Goal: Information Seeking & Learning: Understand process/instructions

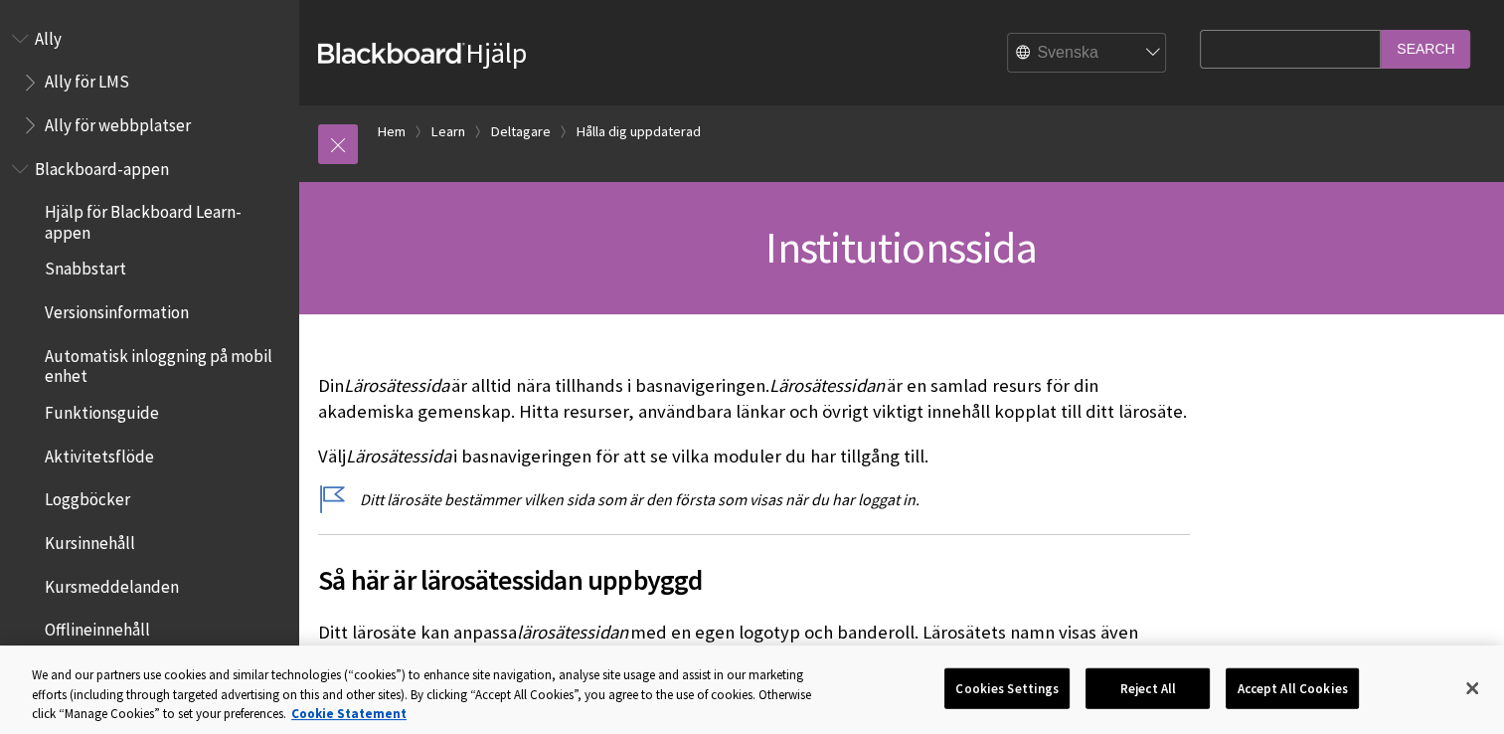
scroll to position [1885, 0]
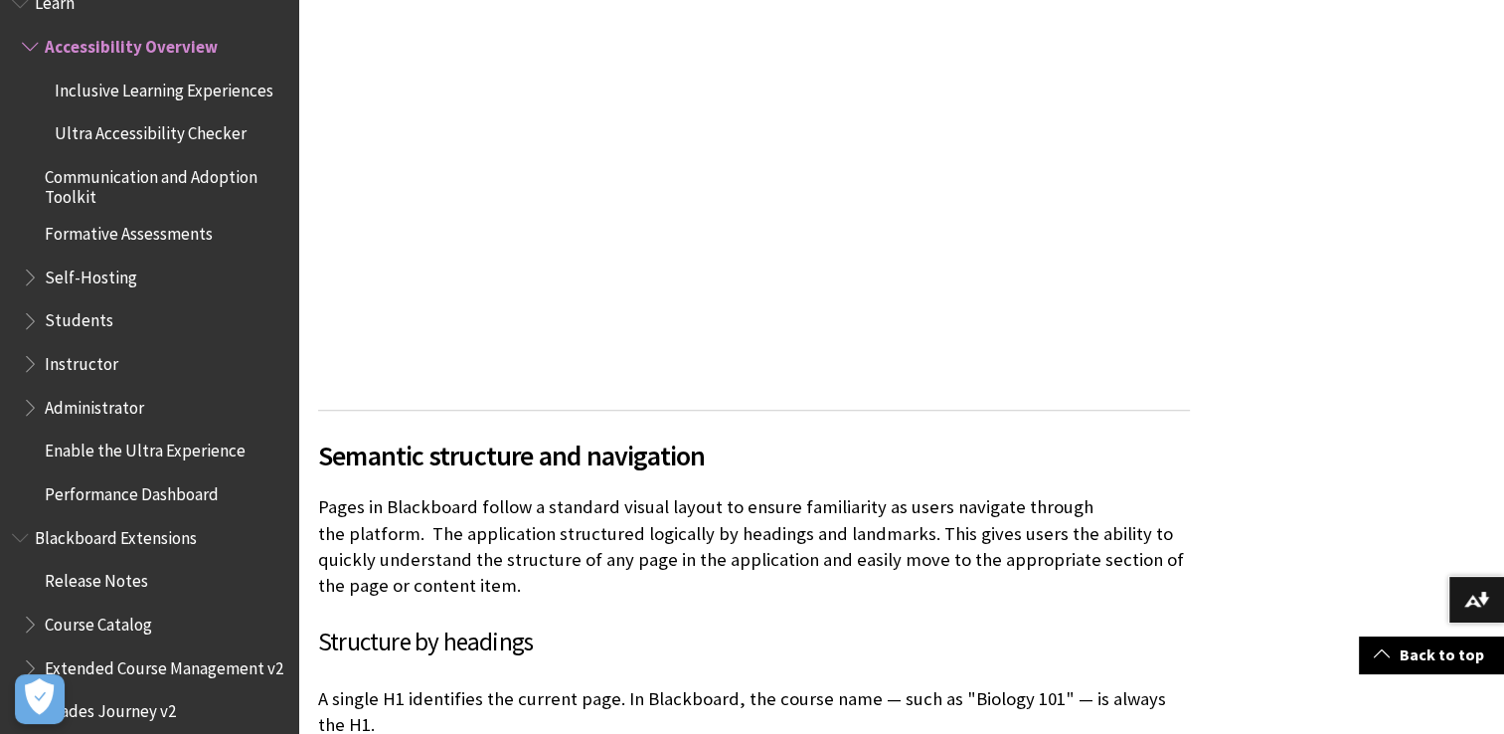
scroll to position [1499, 0]
click at [93, 324] on span "Students" at bounding box center [79, 317] width 69 height 27
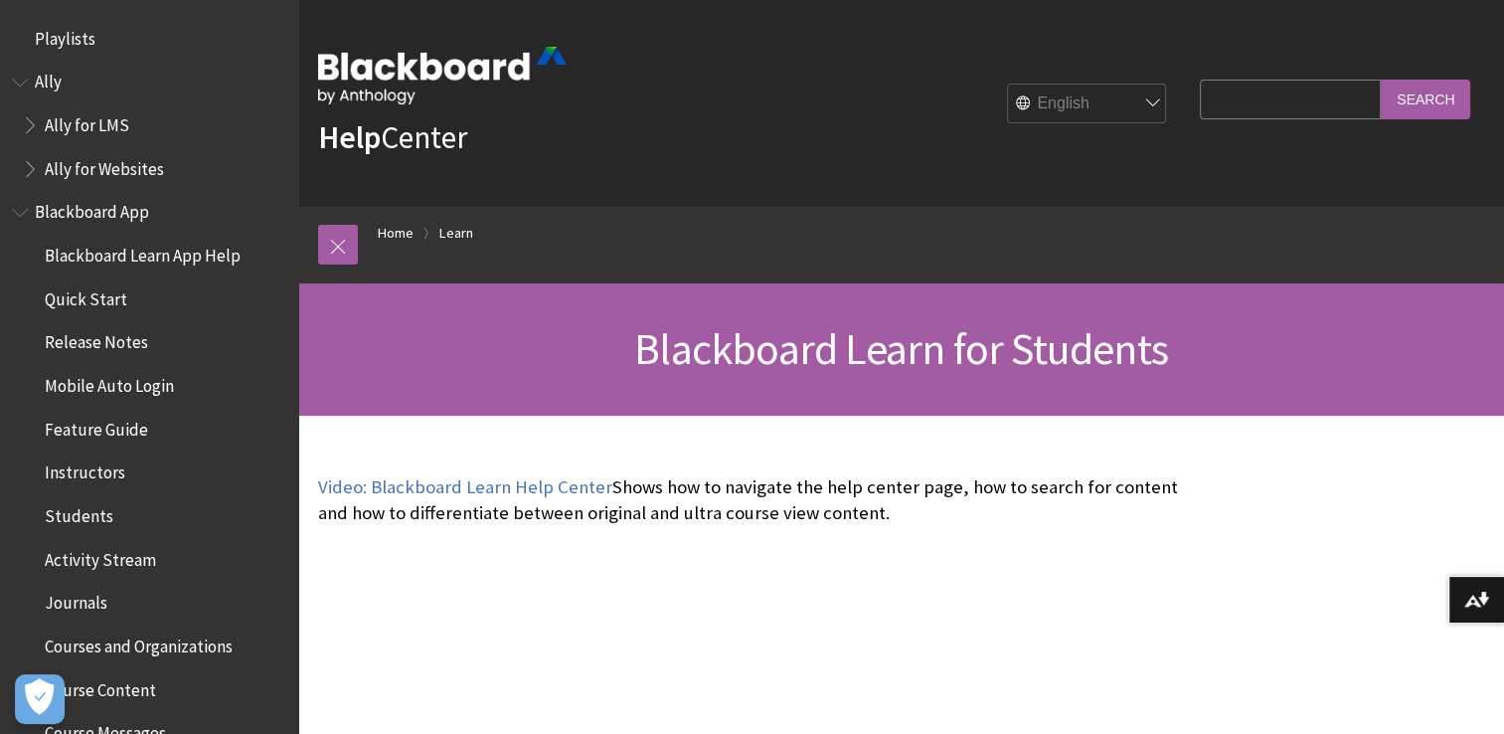
scroll to position [1915, 0]
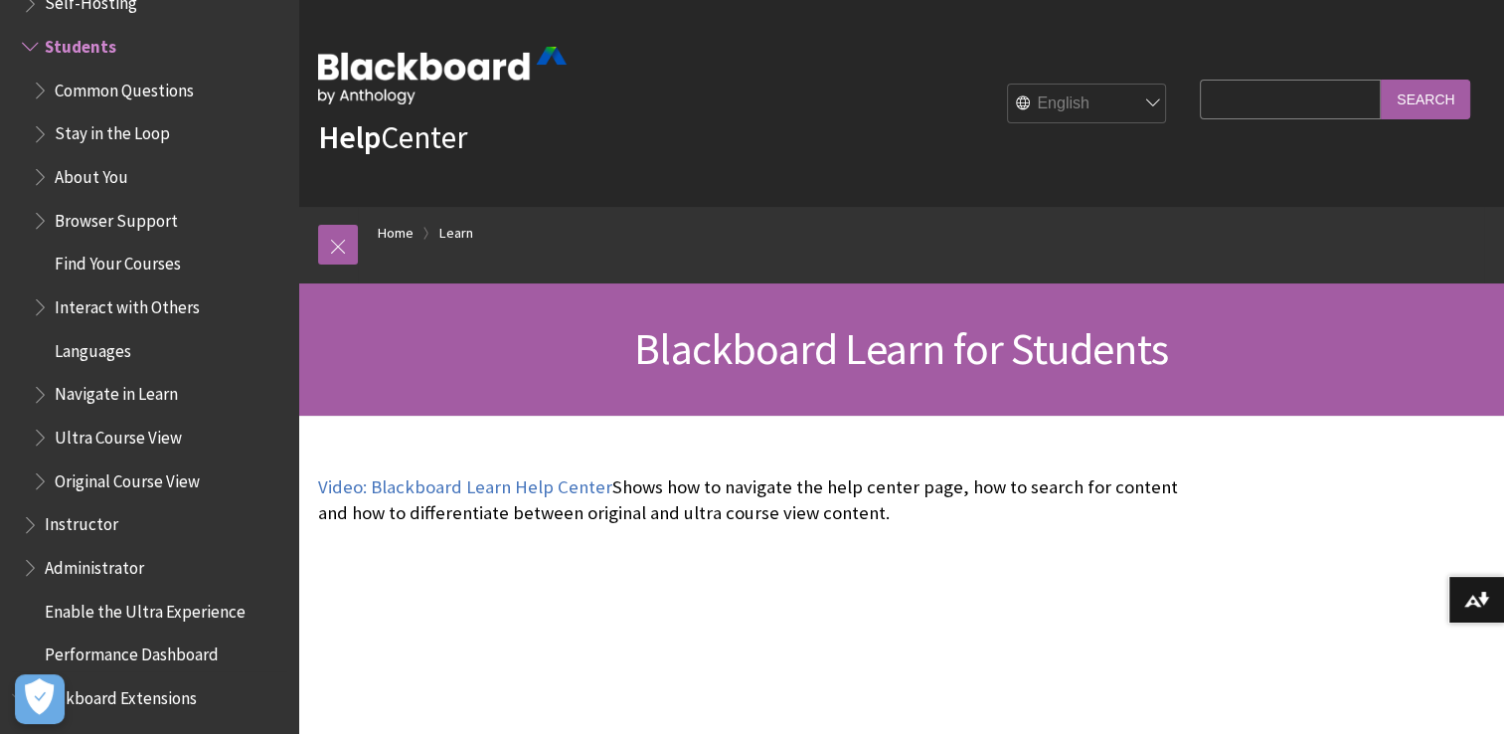
click at [82, 42] on span "Students" at bounding box center [81, 43] width 72 height 27
click at [101, 81] on span "Common Questions" at bounding box center [124, 87] width 139 height 27
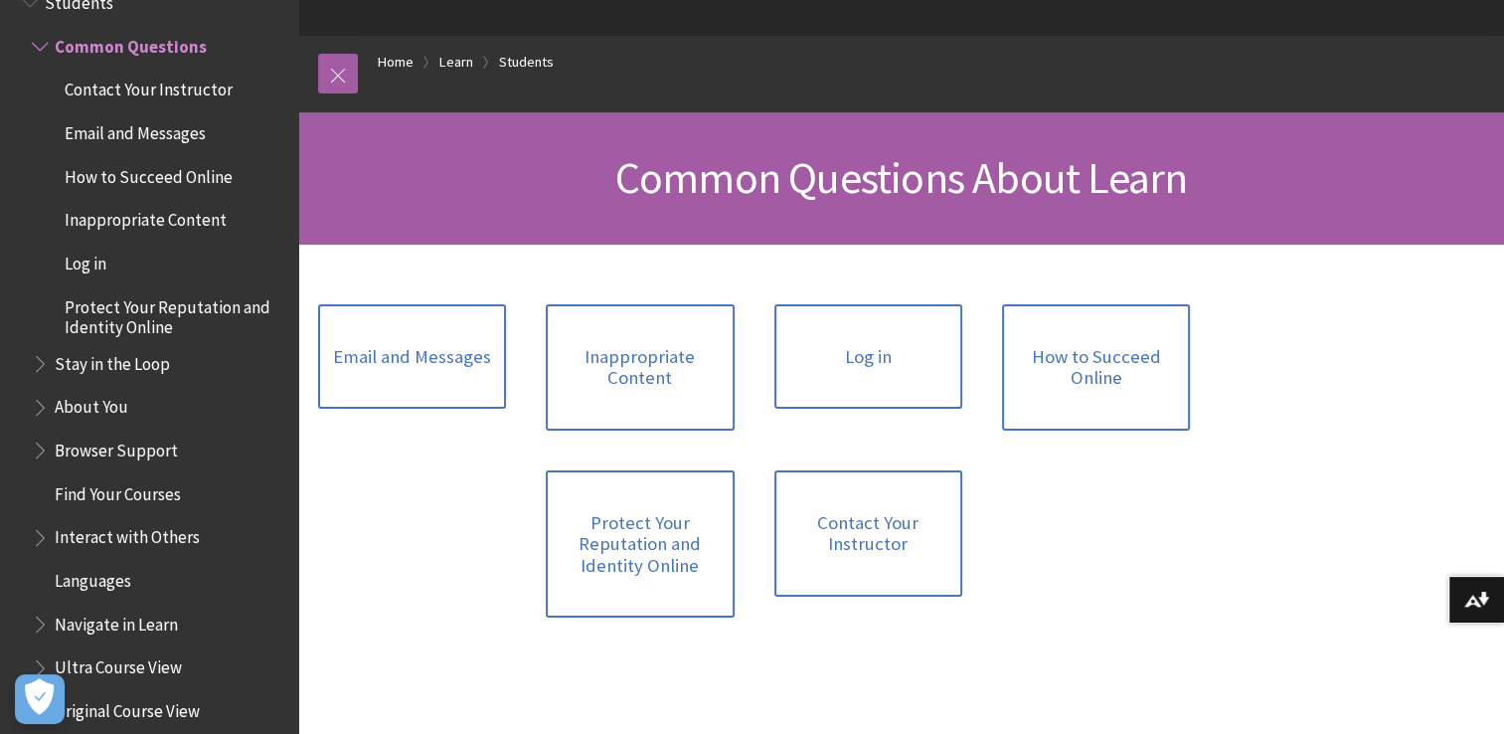
scroll to position [278, 0]
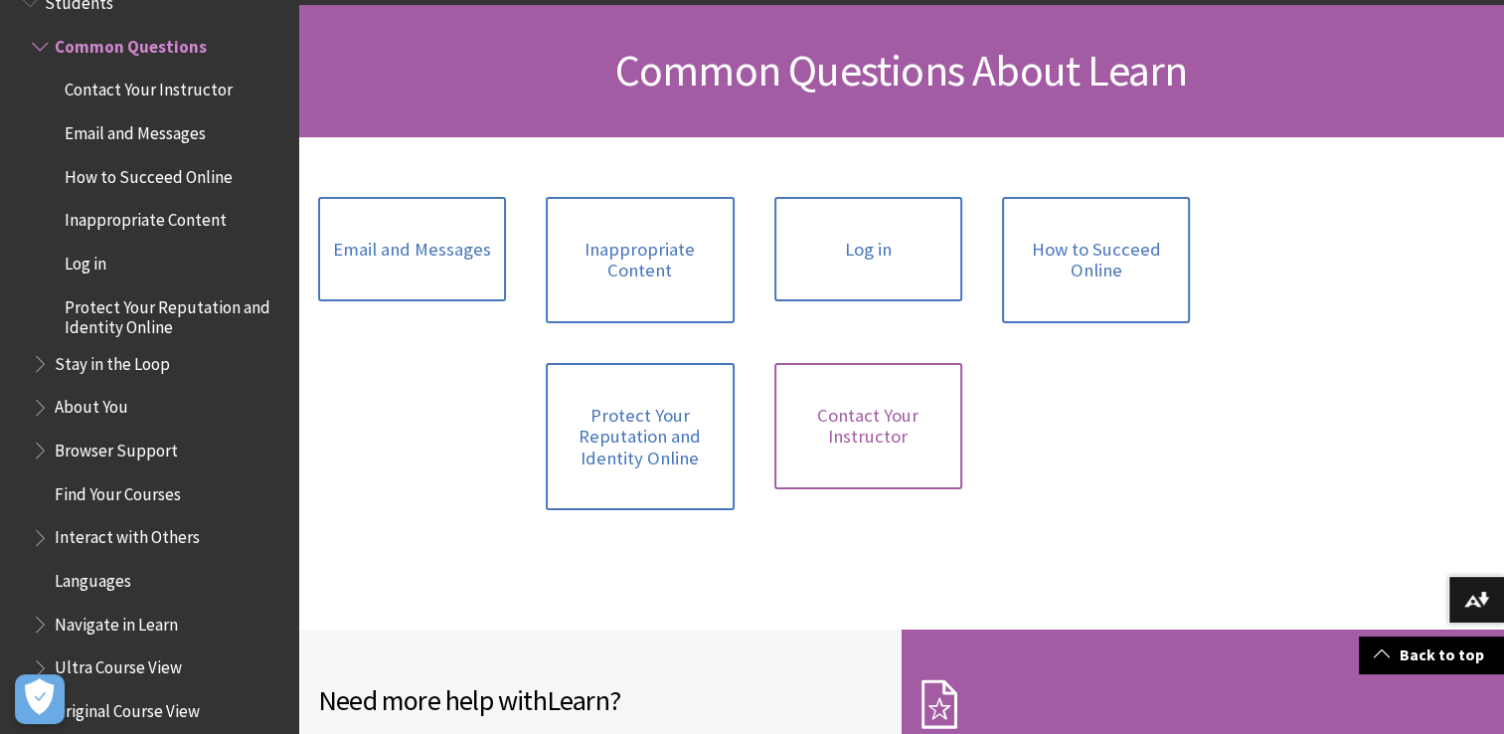
click at [854, 455] on link "Contact Your Instructor" at bounding box center [869, 426] width 188 height 126
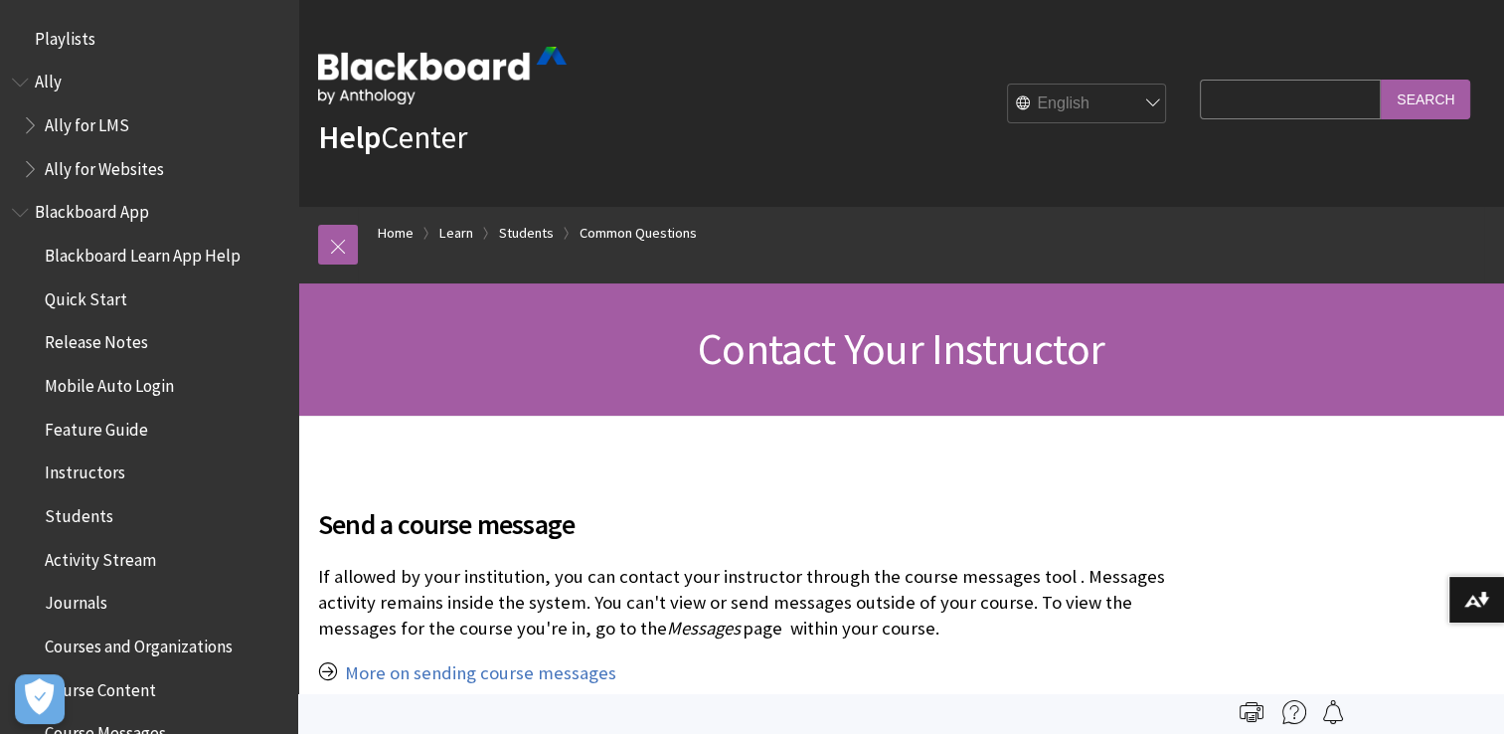
scroll to position [2002, 0]
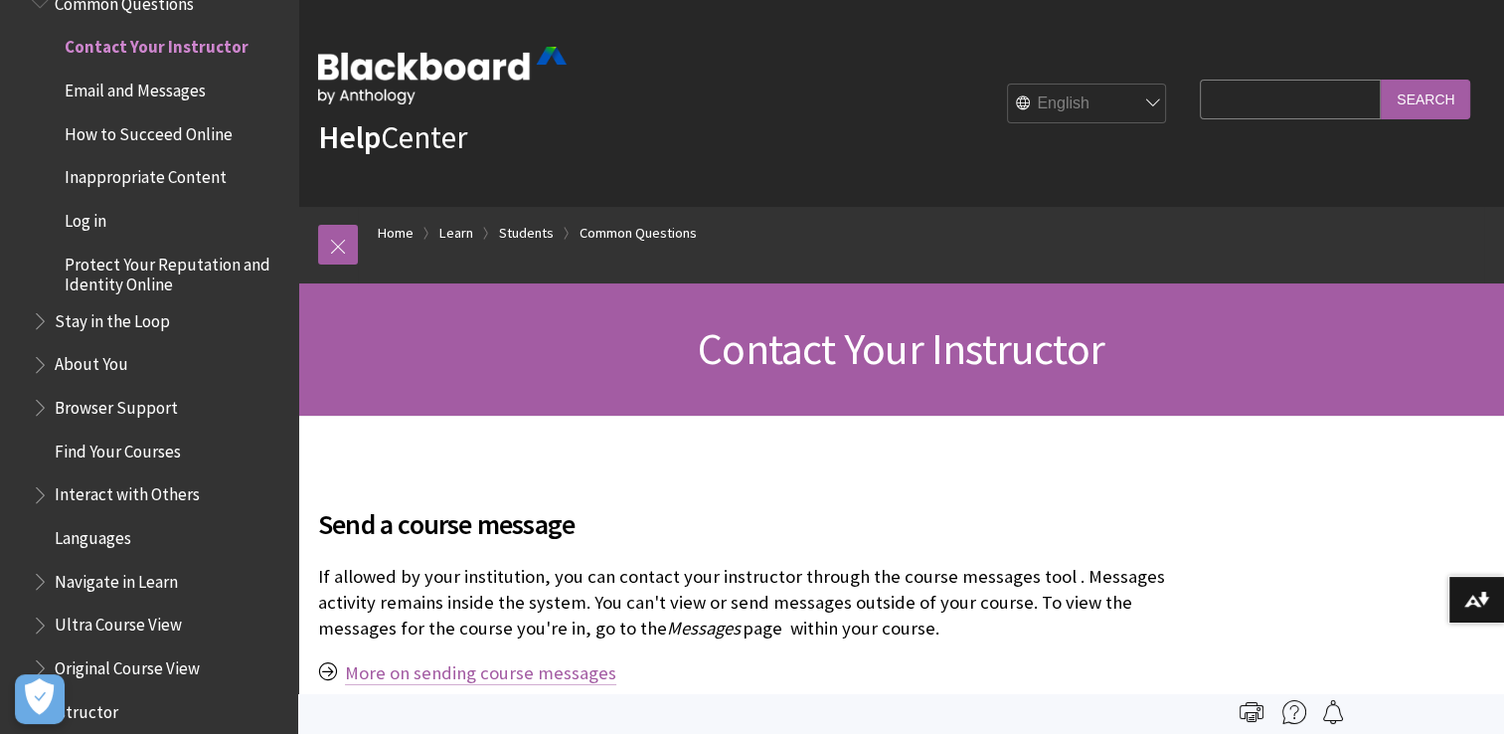
click at [561, 666] on link "More on sending course messages" at bounding box center [480, 673] width 271 height 24
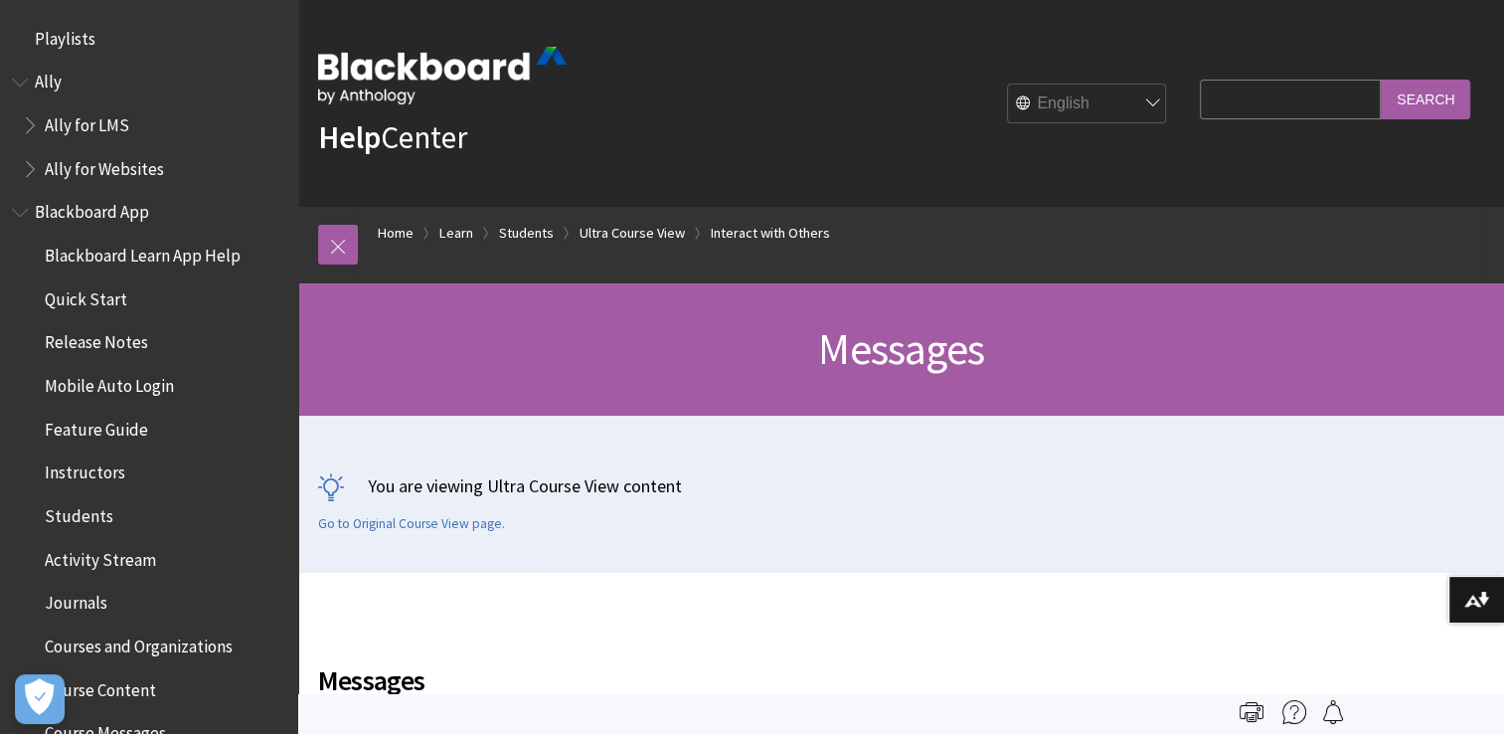
scroll to position [2927, 0]
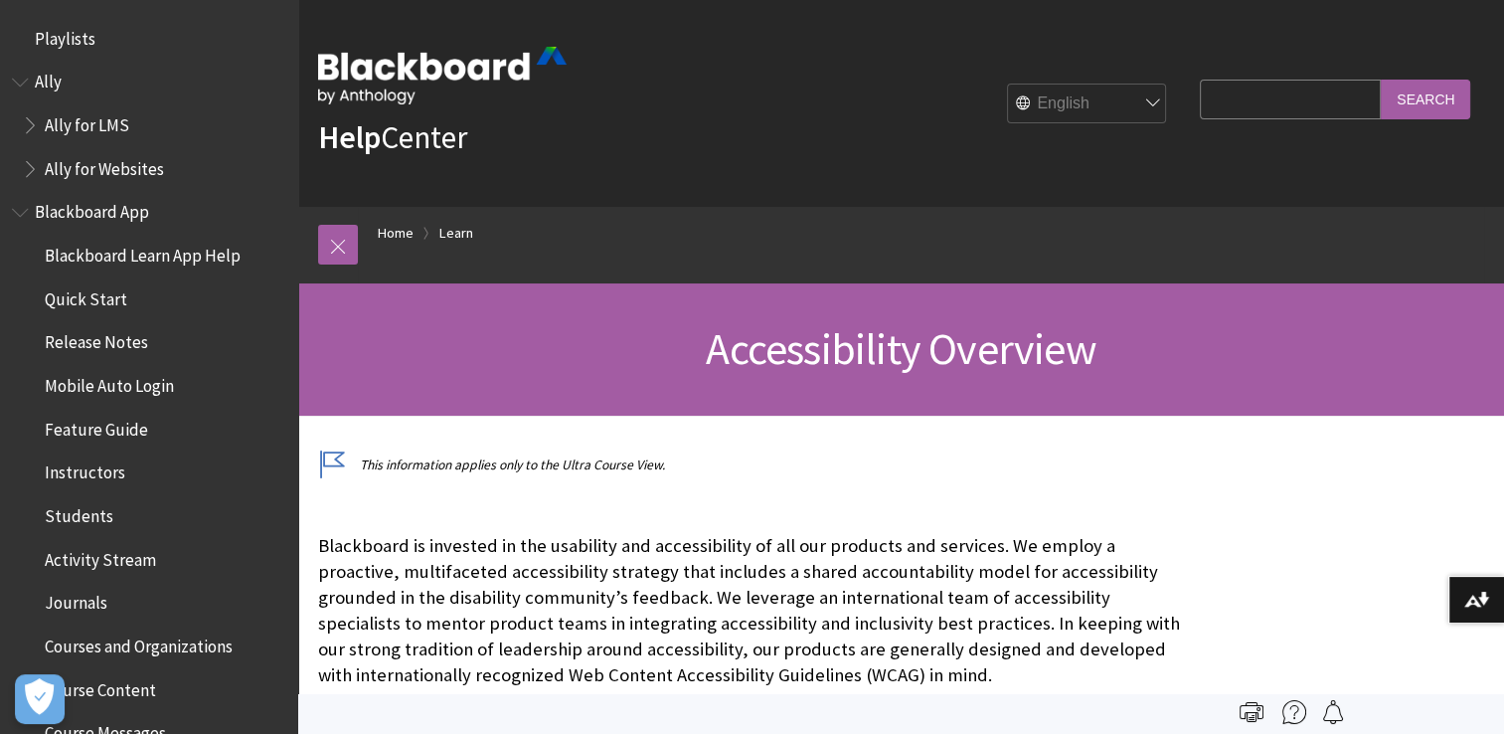
scroll to position [1728, 0]
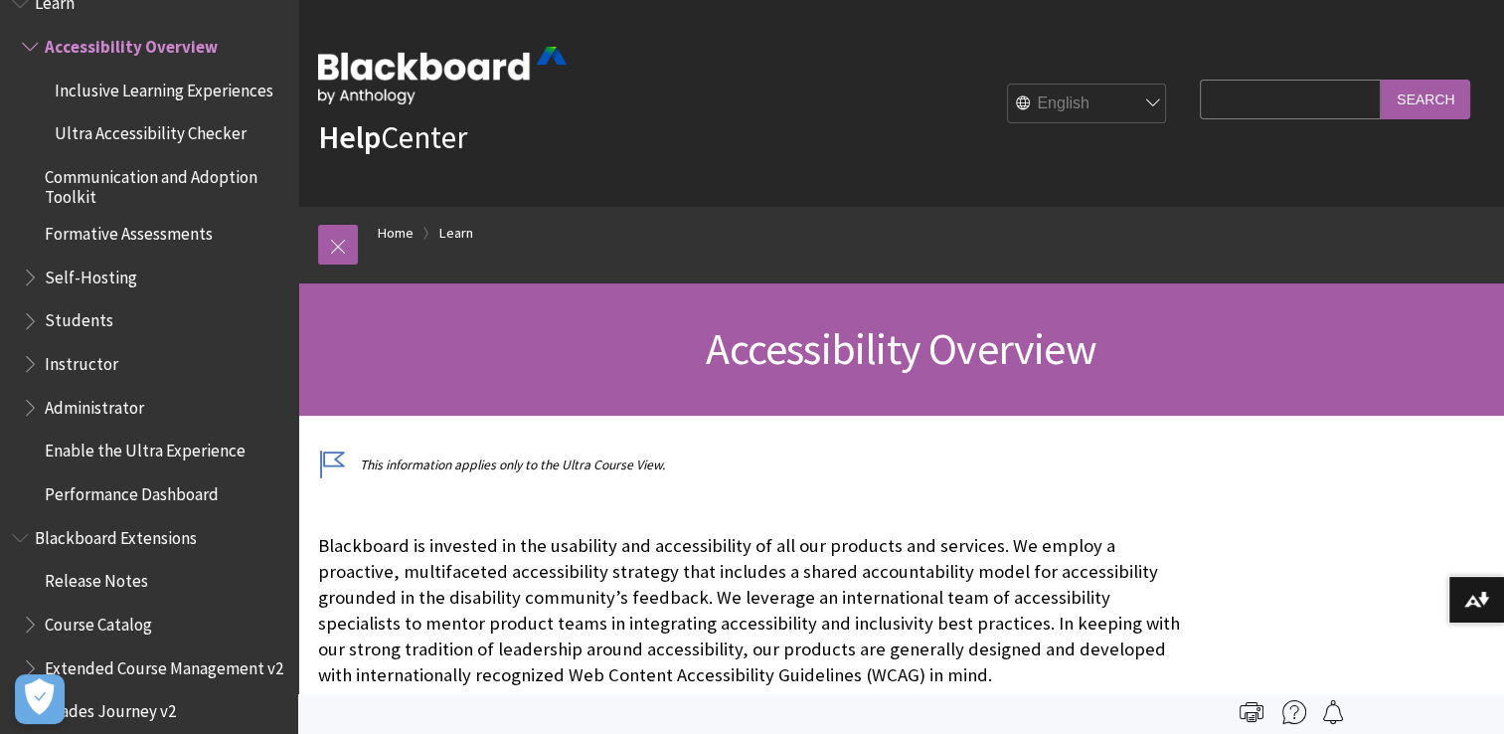
click at [93, 408] on span "Administrator" at bounding box center [94, 404] width 99 height 27
click at [93, 408] on span "Administrator" at bounding box center [100, 404] width 111 height 27
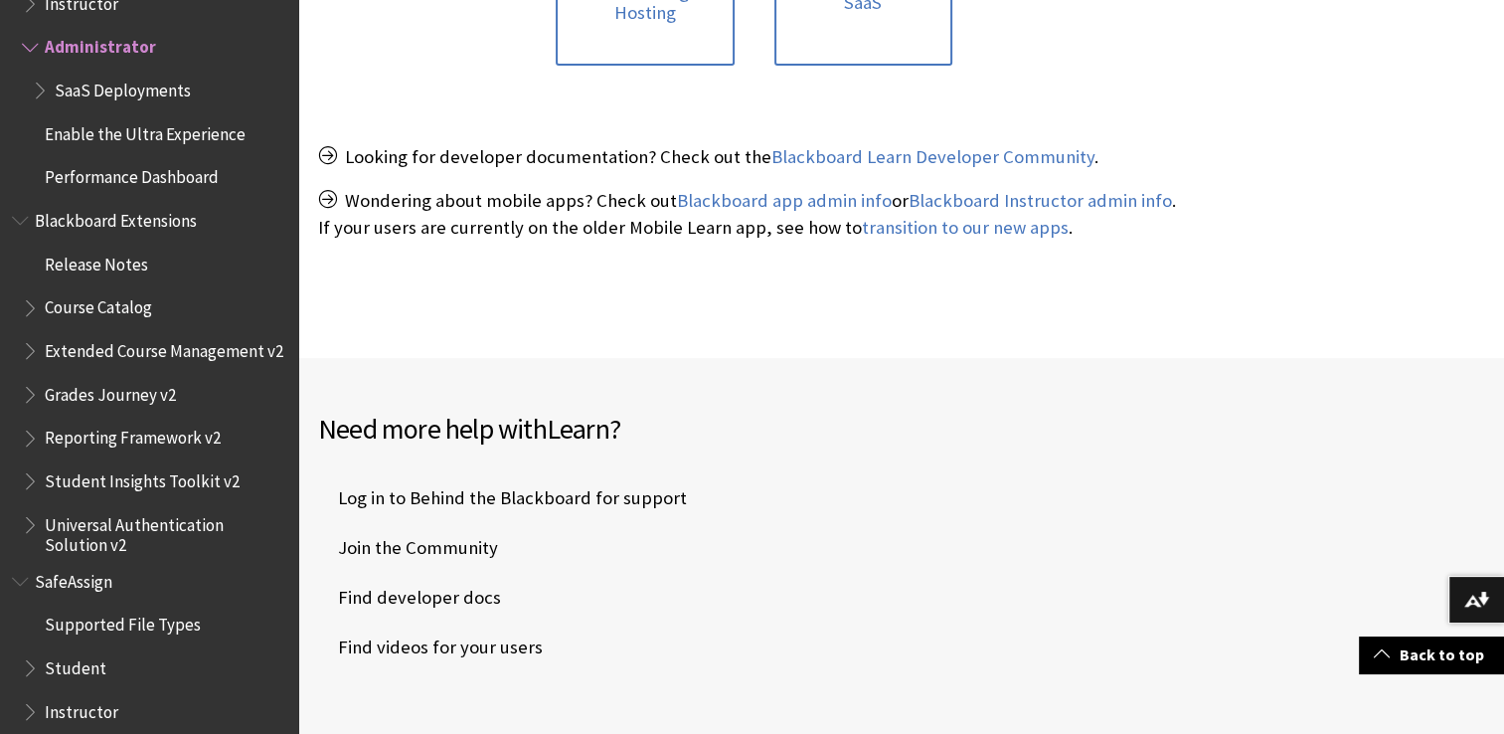
scroll to position [1011, 0]
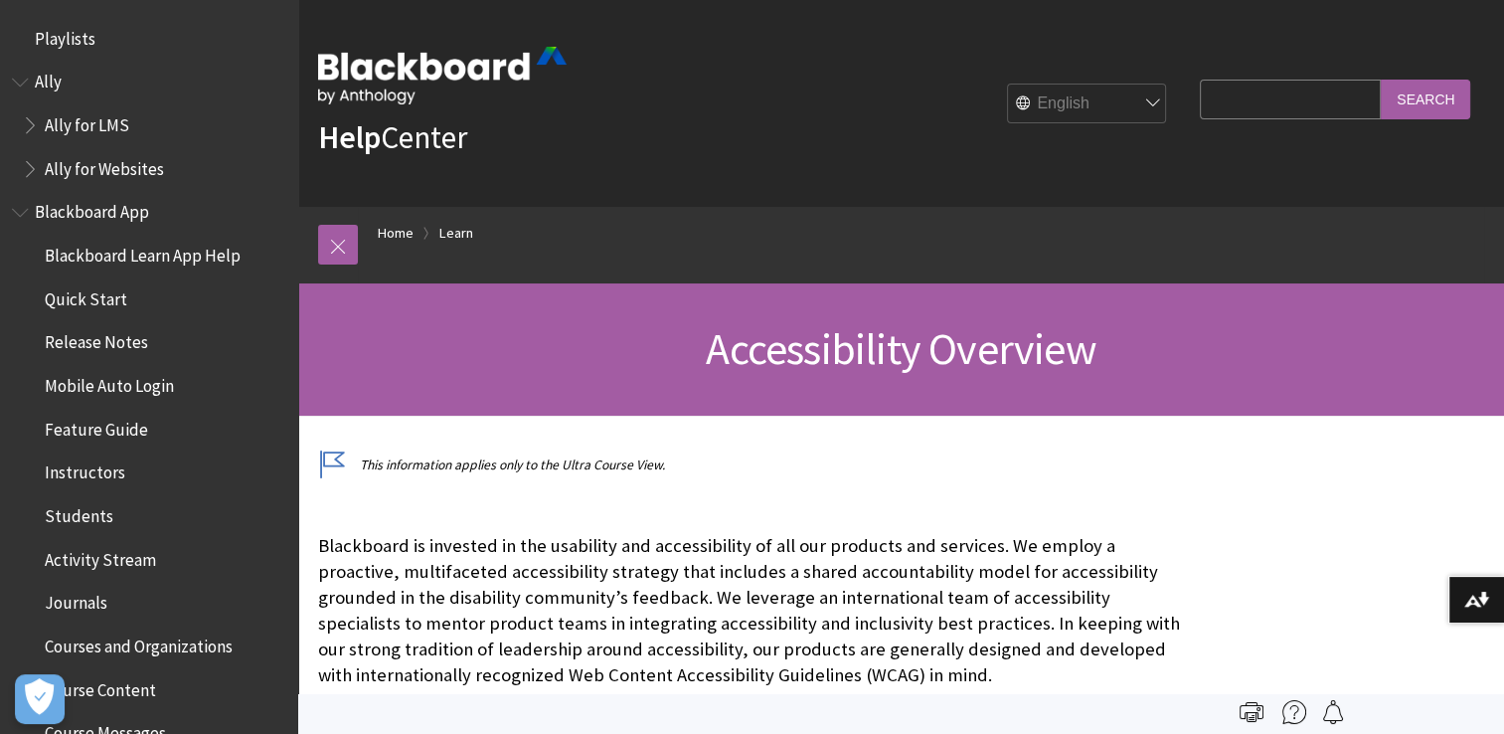
scroll to position [1728, 0]
